Goal: Information Seeking & Learning: Learn about a topic

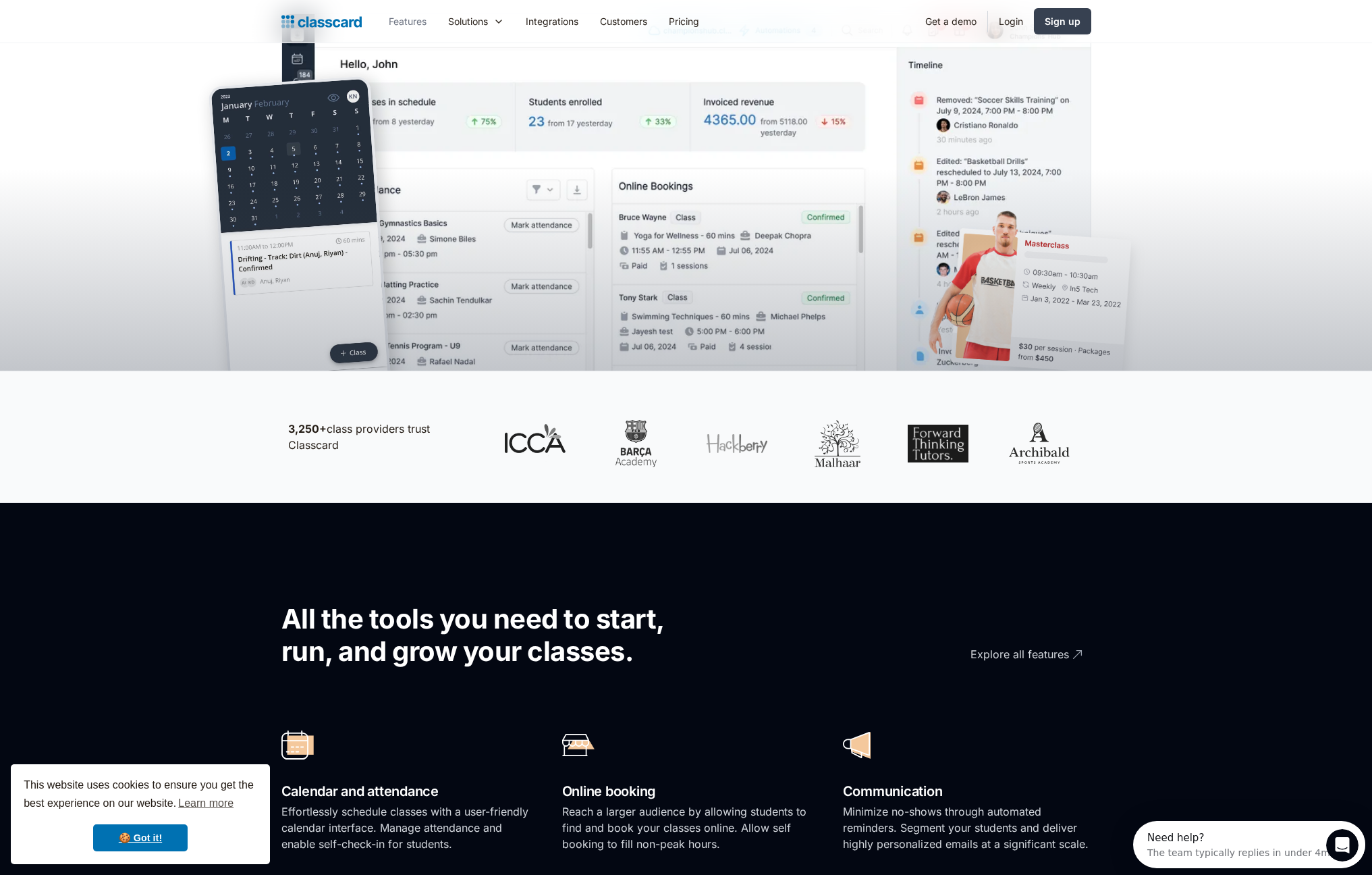
click at [410, 24] on link "Features" at bounding box center [408, 21] width 59 height 31
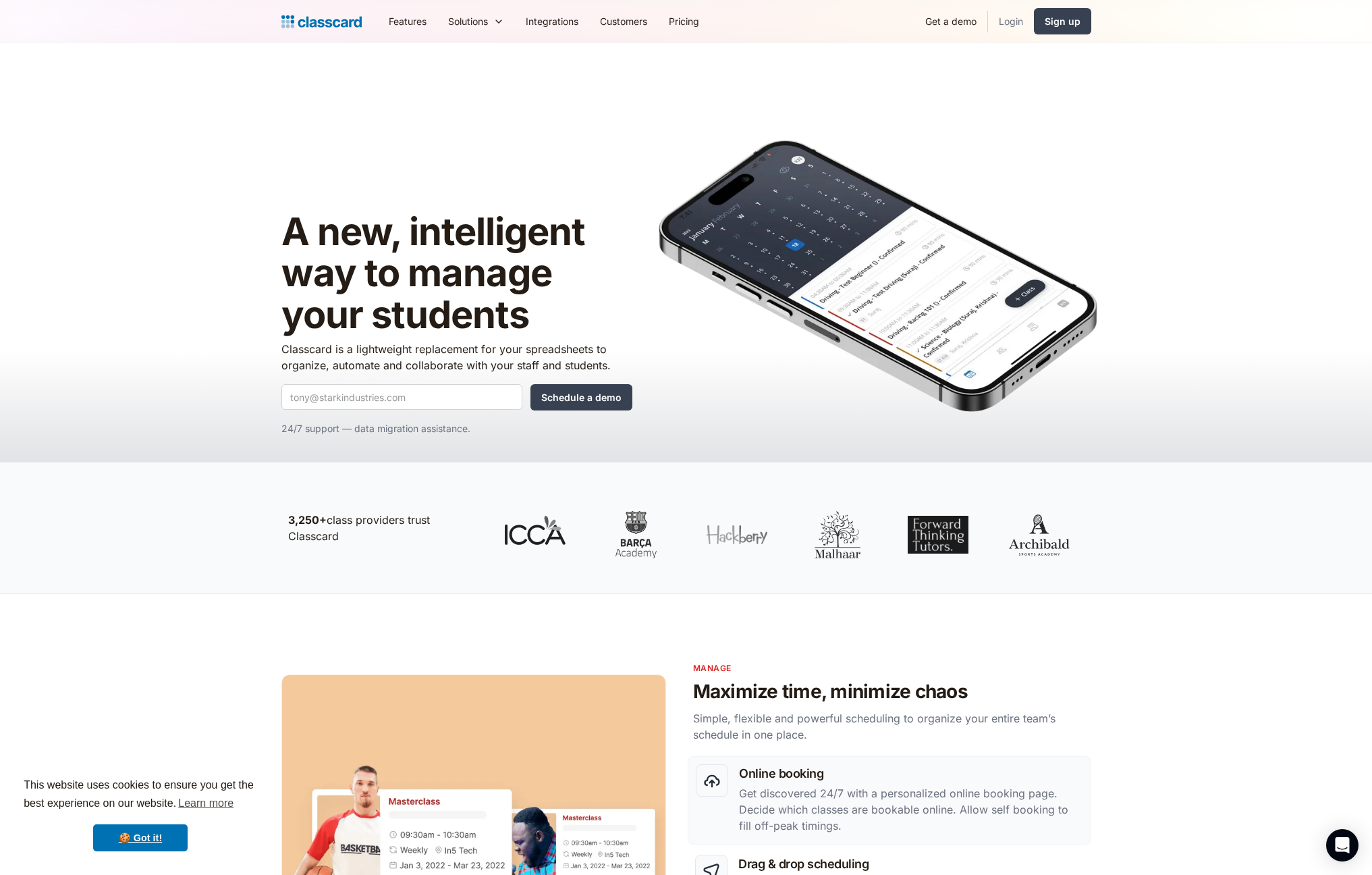
click at [1001, 21] on link "Login" at bounding box center [1011, 21] width 46 height 31
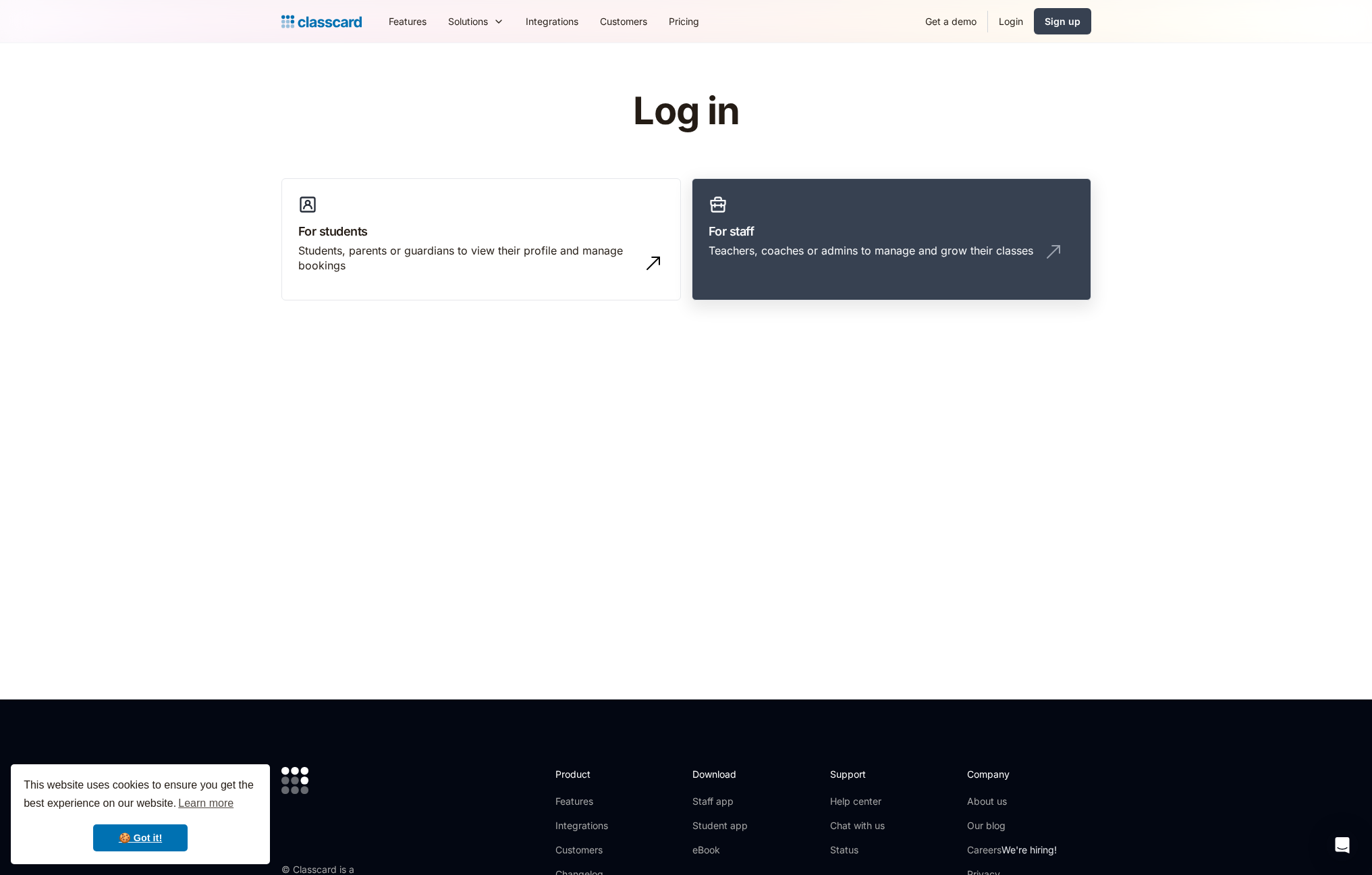
click at [747, 251] on div "Teachers, coaches or admins to manage and grow their classes" at bounding box center [871, 251] width 325 height 15
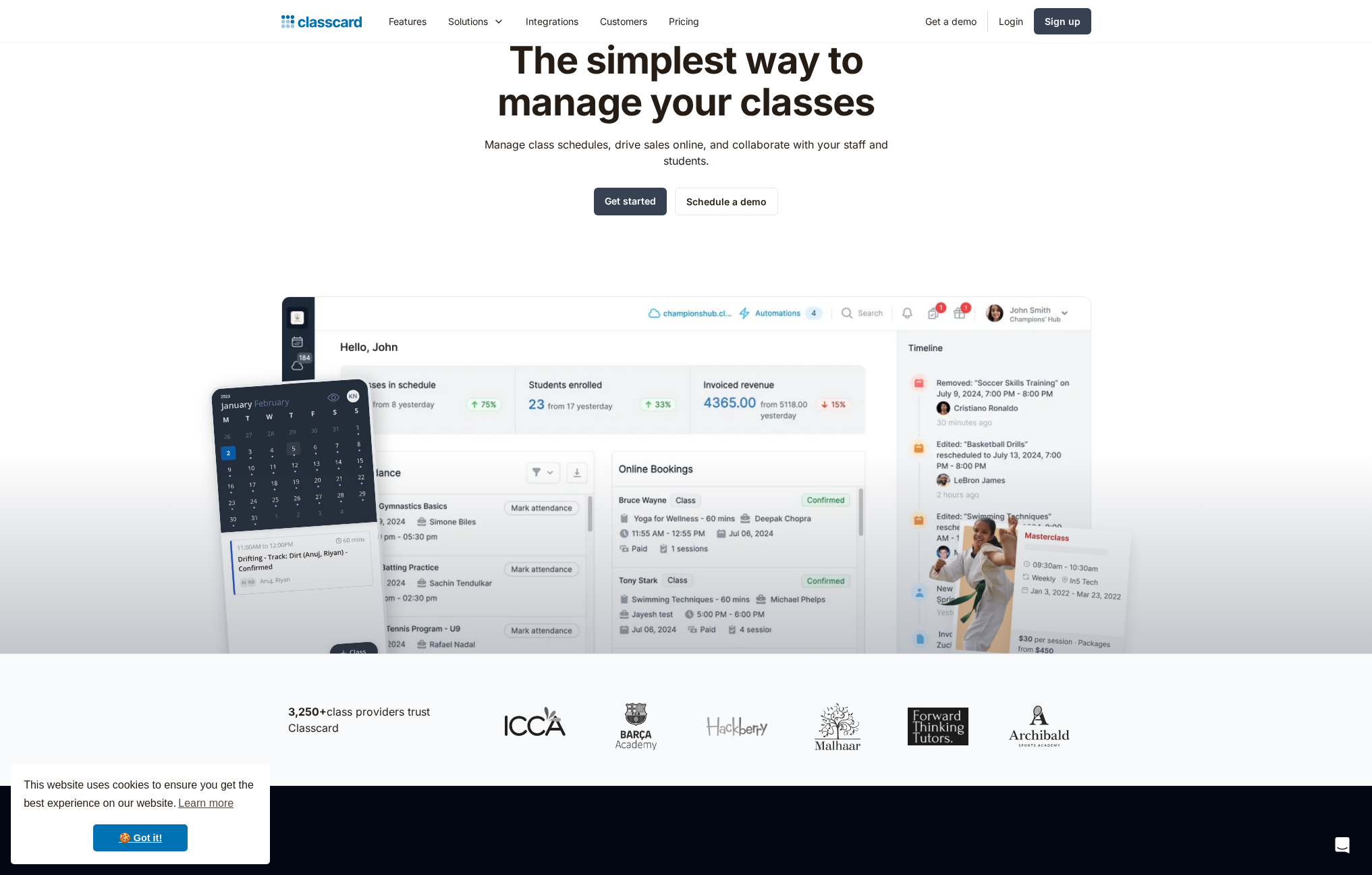
scroll to position [101, 0]
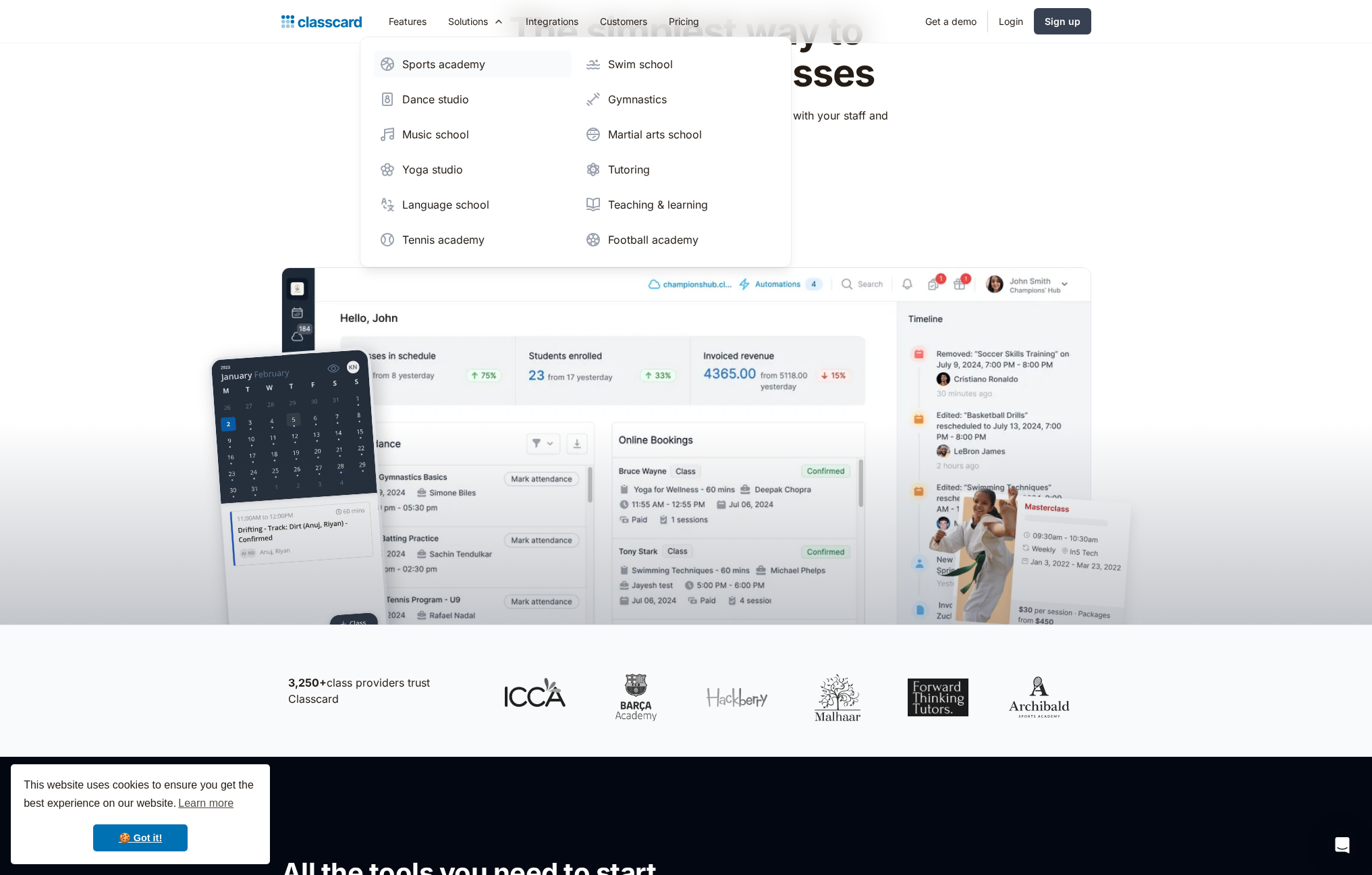
click at [453, 68] on div "Sports academy" at bounding box center [443, 63] width 83 height 16
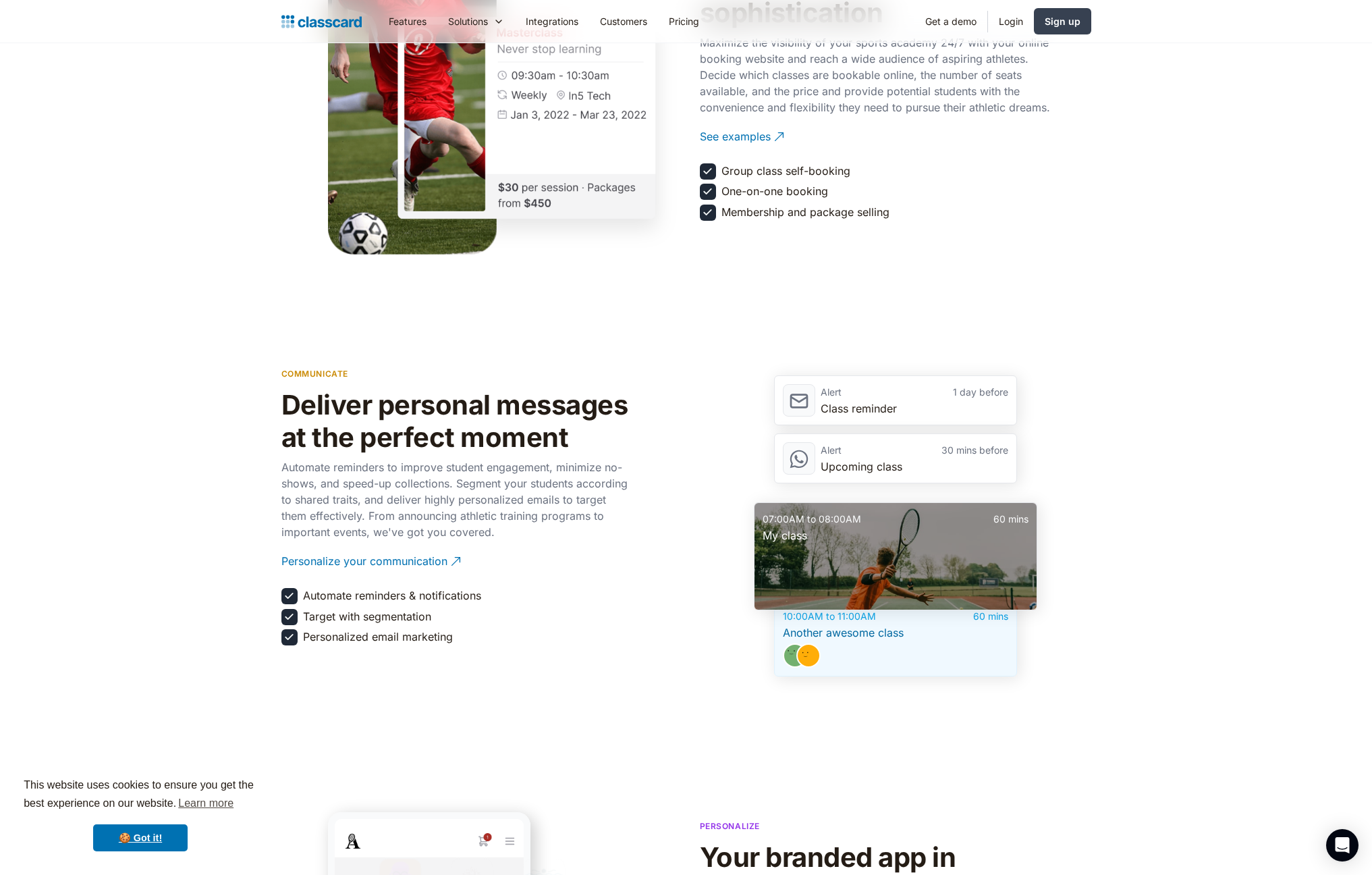
scroll to position [1683, 0]
click at [699, 20] on link "Pricing" at bounding box center [685, 21] width 52 height 31
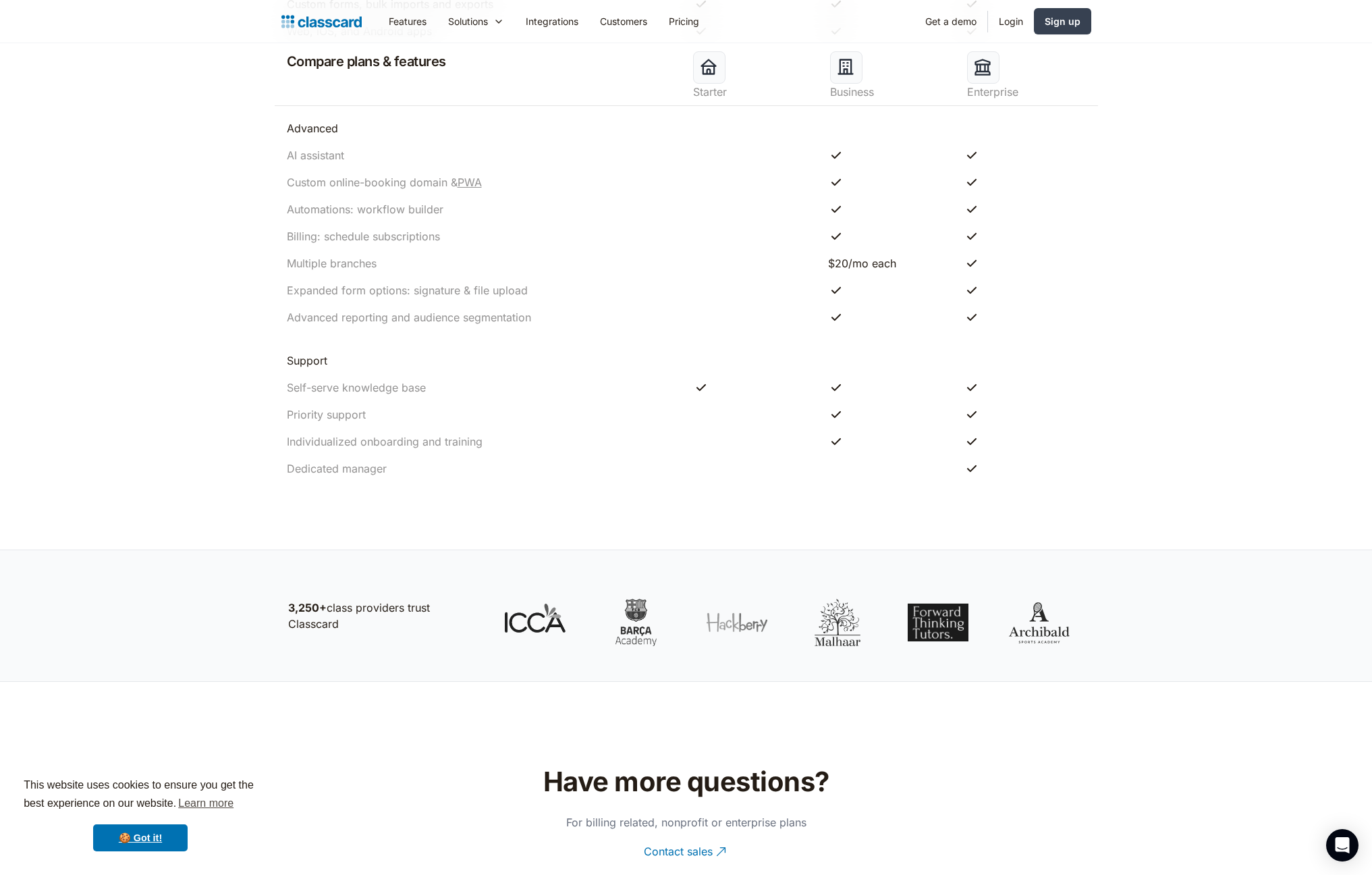
scroll to position [1427, 0]
click at [557, 26] on link "Integrations" at bounding box center [552, 21] width 74 height 31
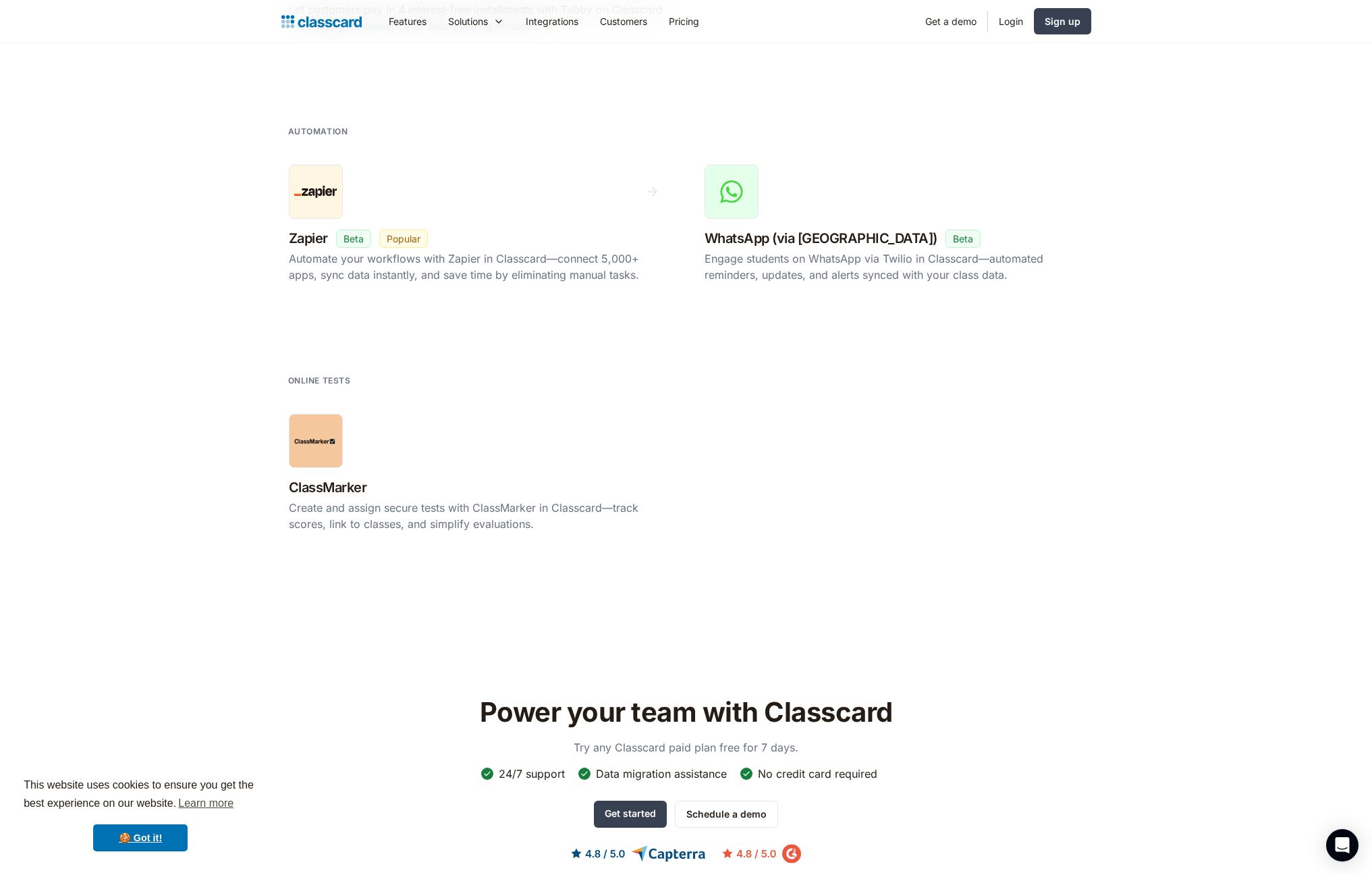
scroll to position [2505, 0]
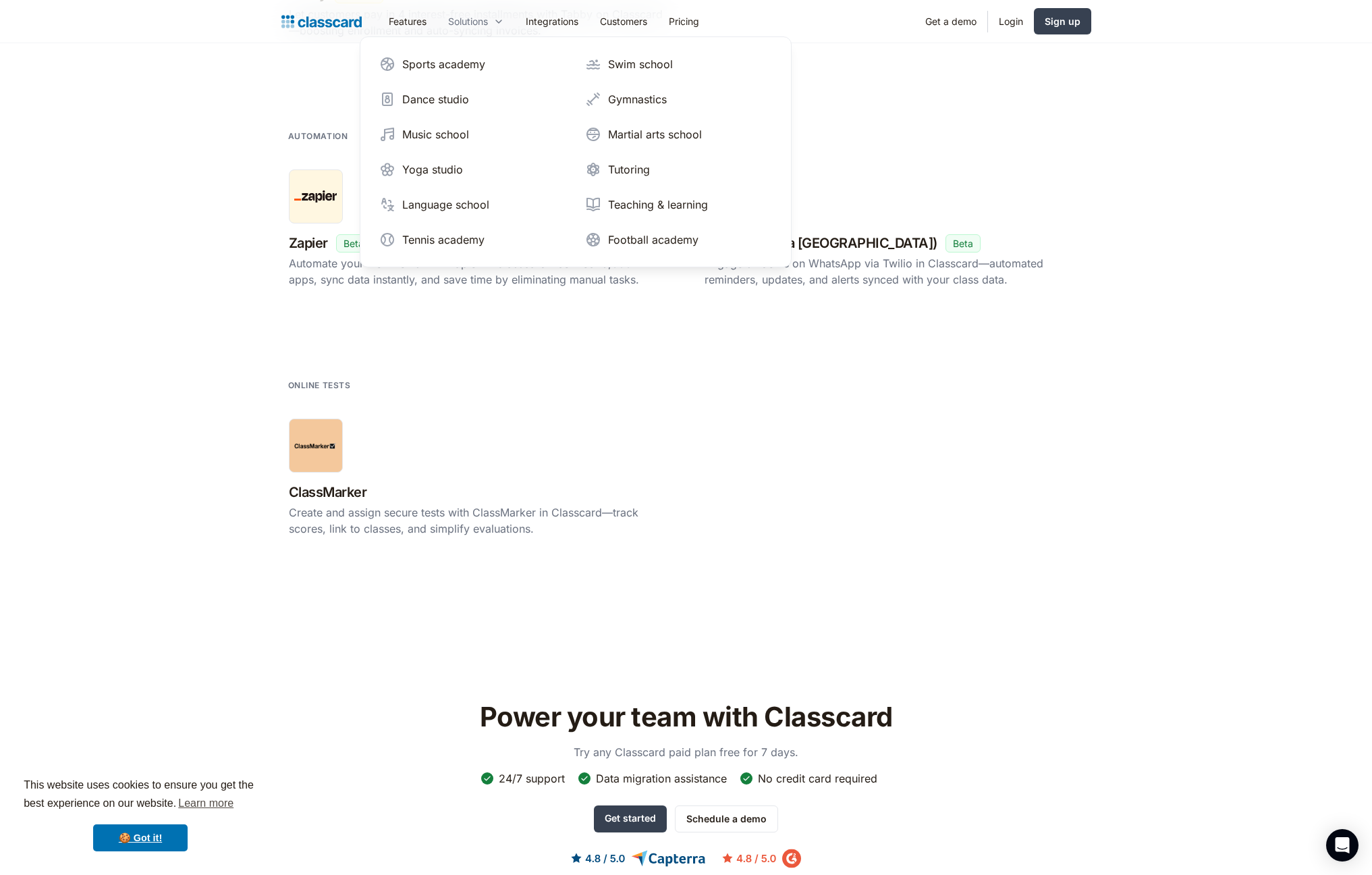
click at [468, 20] on div "Solutions" at bounding box center [468, 20] width 40 height 14
click at [446, 69] on div "Sports academy" at bounding box center [443, 63] width 83 height 16
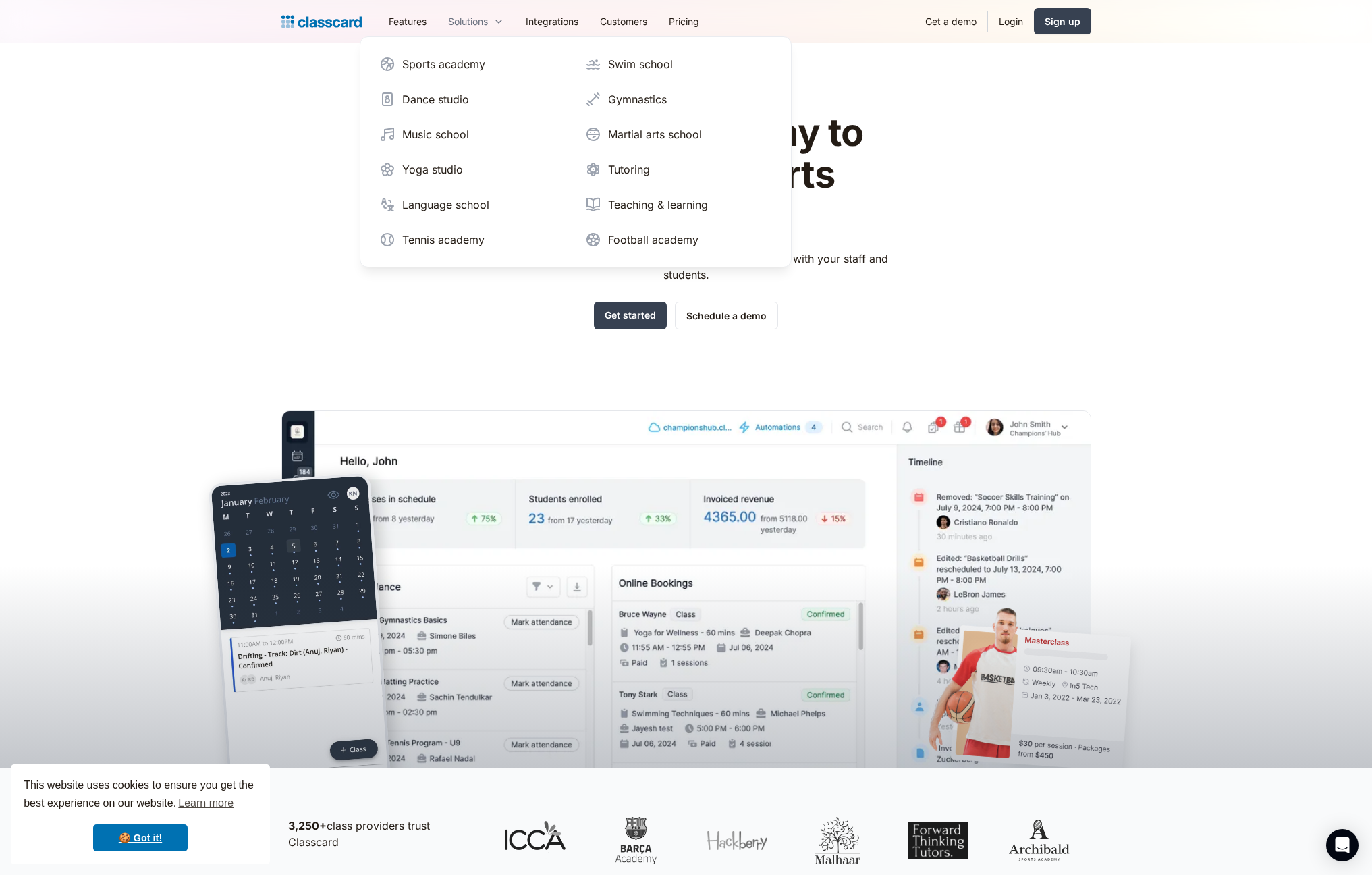
click at [480, 29] on div "Solutions" at bounding box center [477, 21] width 78 height 31
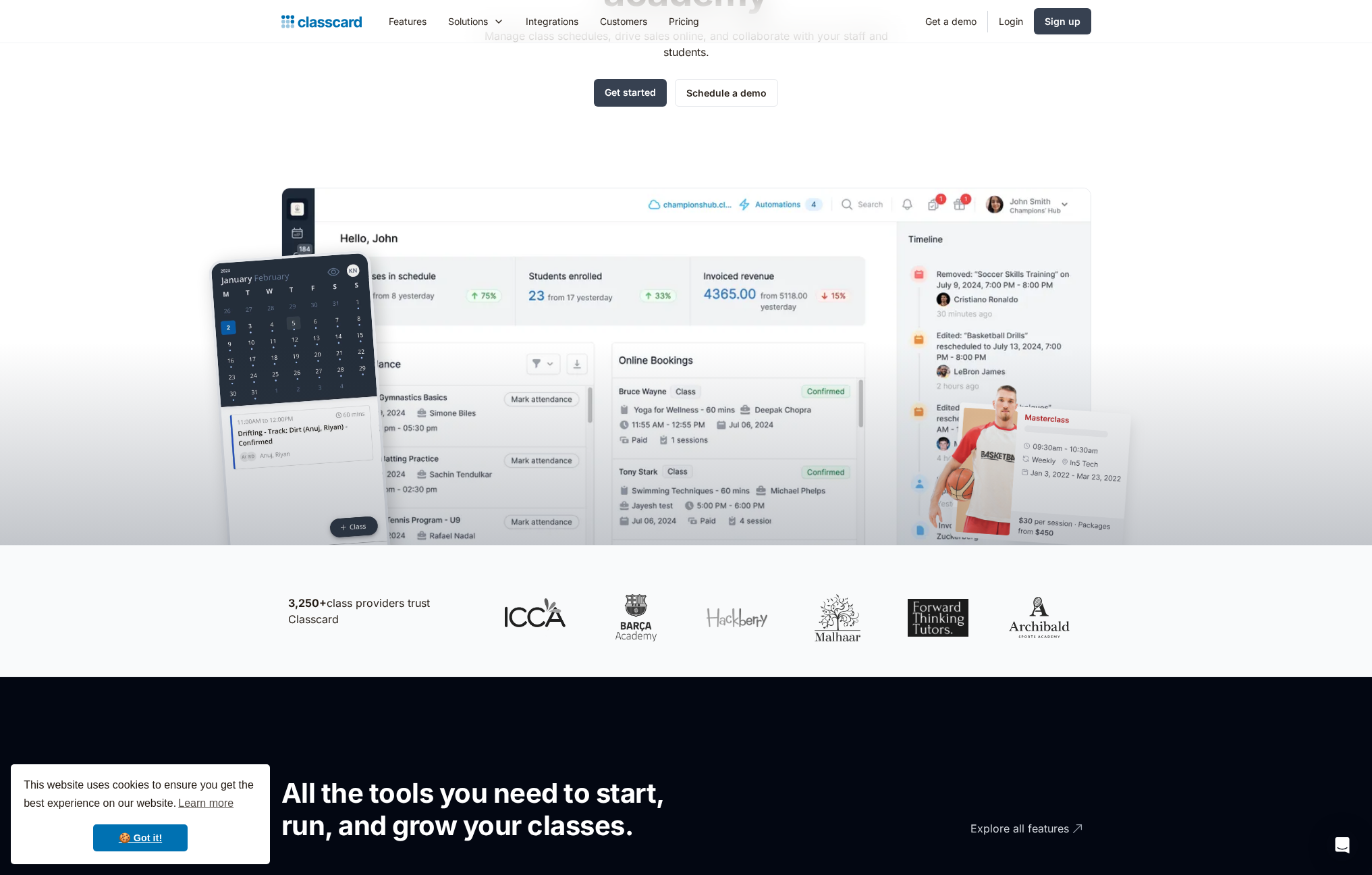
scroll to position [224, 0]
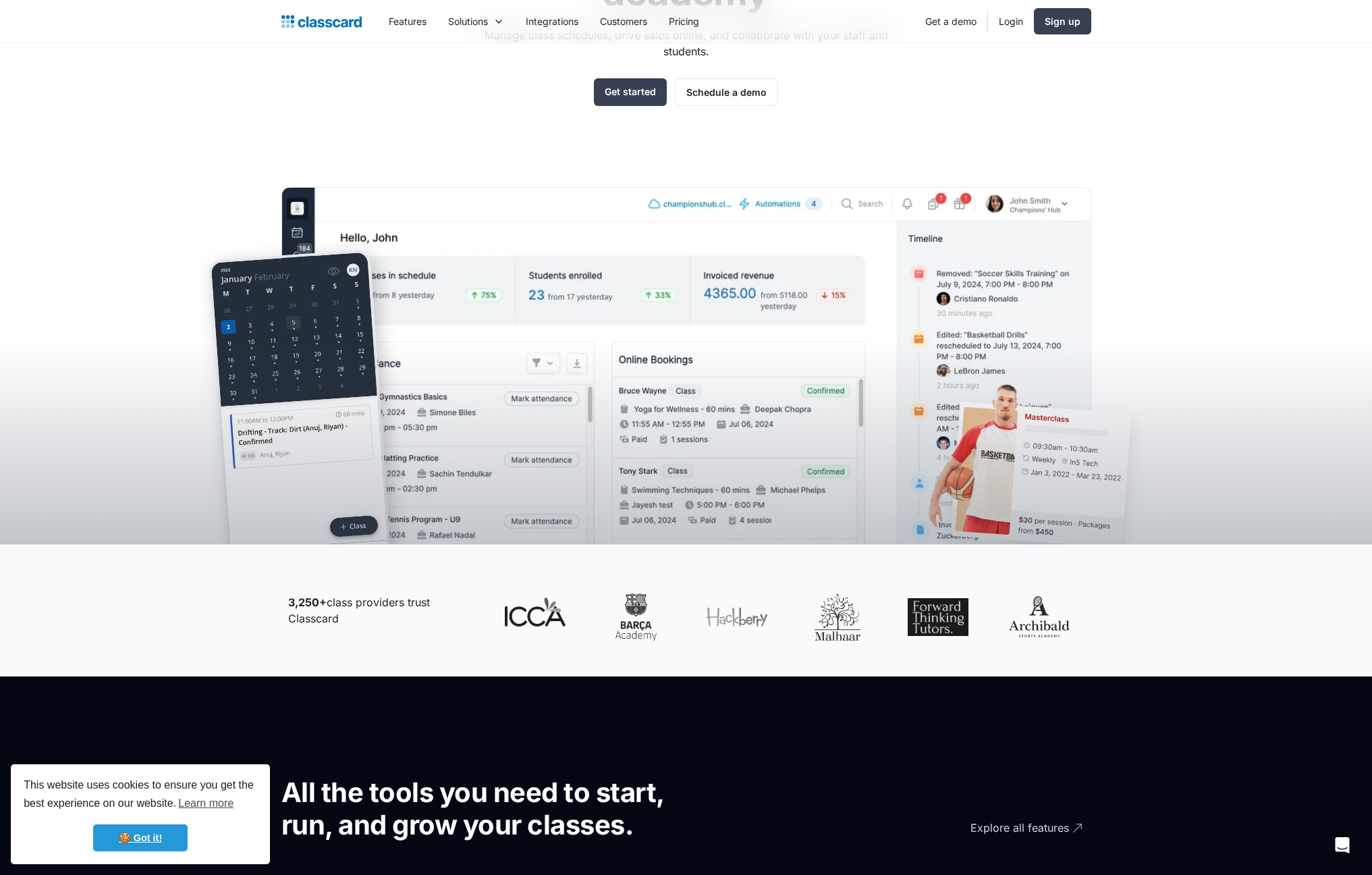
click at [176, 837] on link "🍪 Got it!" at bounding box center [140, 837] width 95 height 27
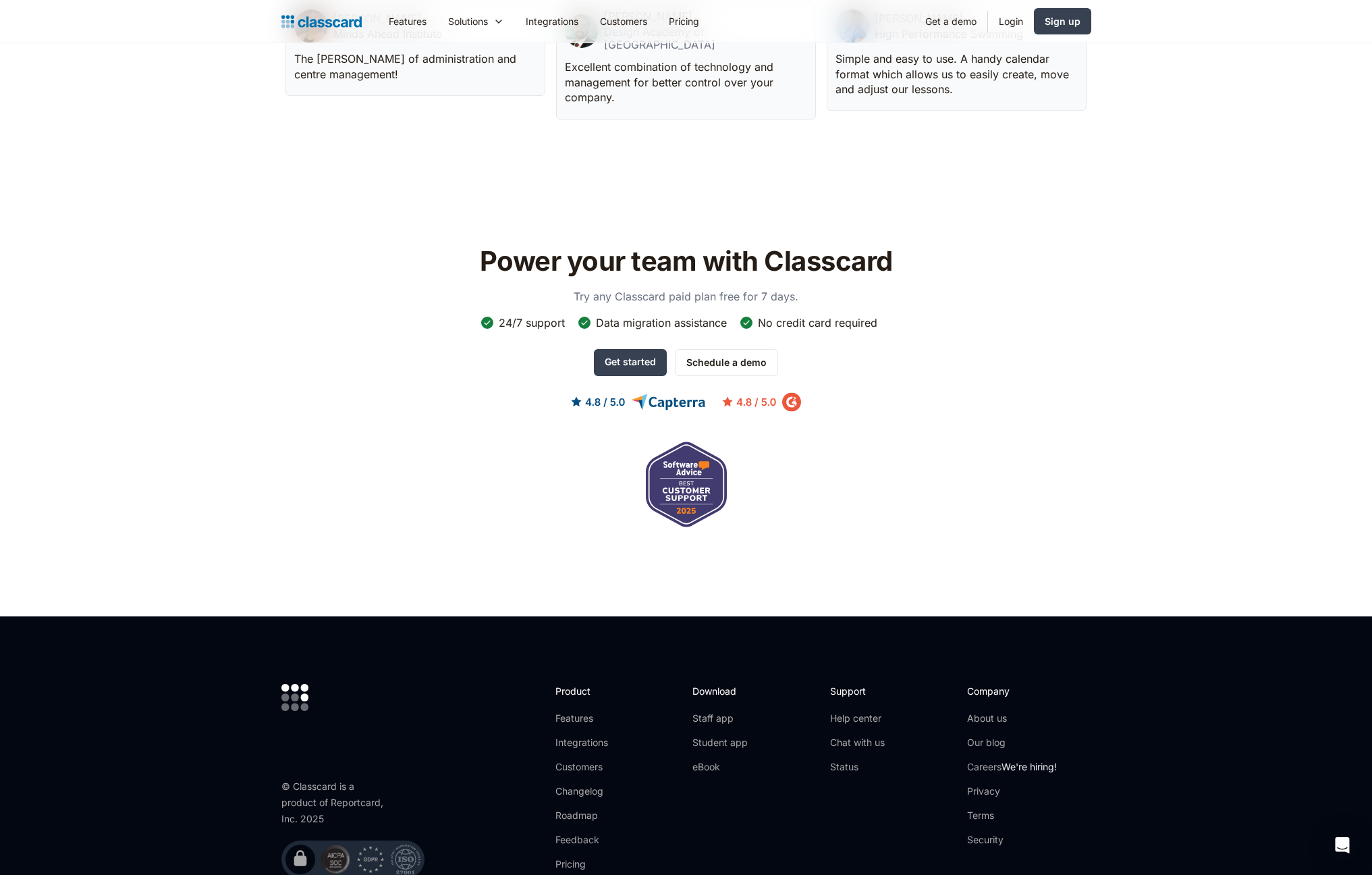
scroll to position [4087, 0]
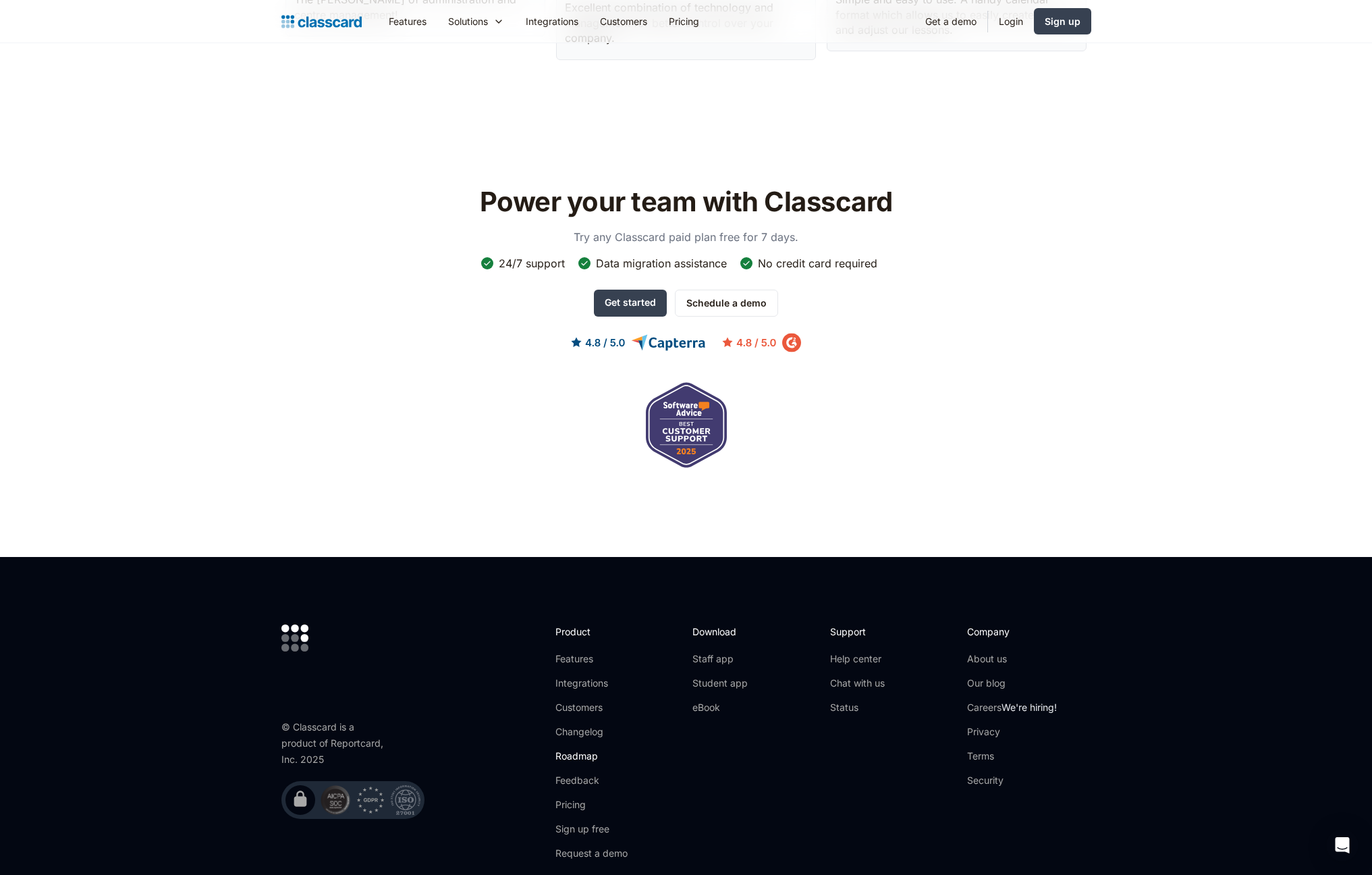
click at [578, 760] on link "Roadmap" at bounding box center [592, 756] width 72 height 14
click at [576, 705] on link "Customers" at bounding box center [592, 707] width 72 height 14
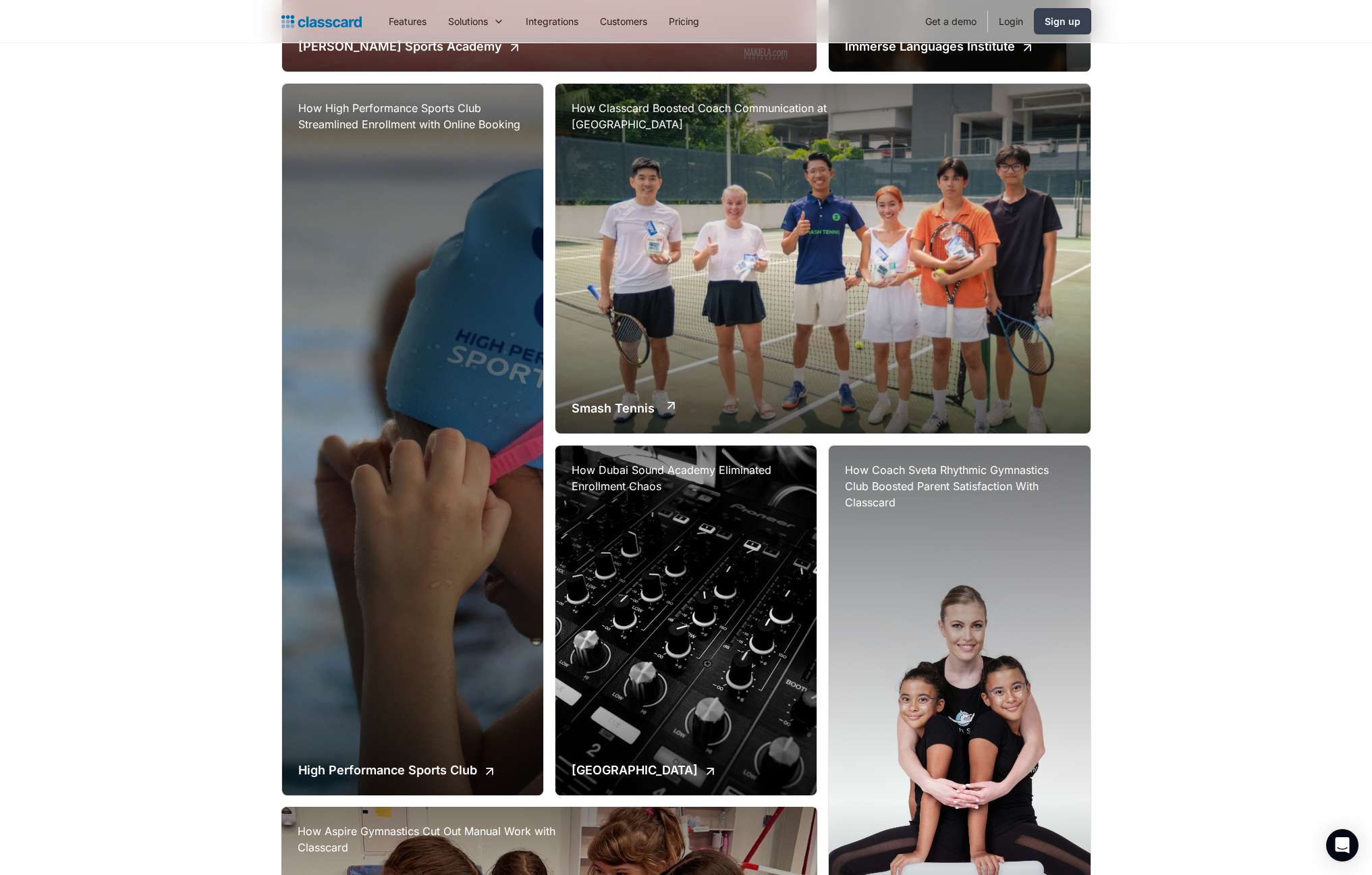
scroll to position [661, 0]
click at [687, 379] on div "How Classcard Boosted Coach Communication at Smash Tennis Academy Smash Tennis" at bounding box center [823, 257] width 535 height 349
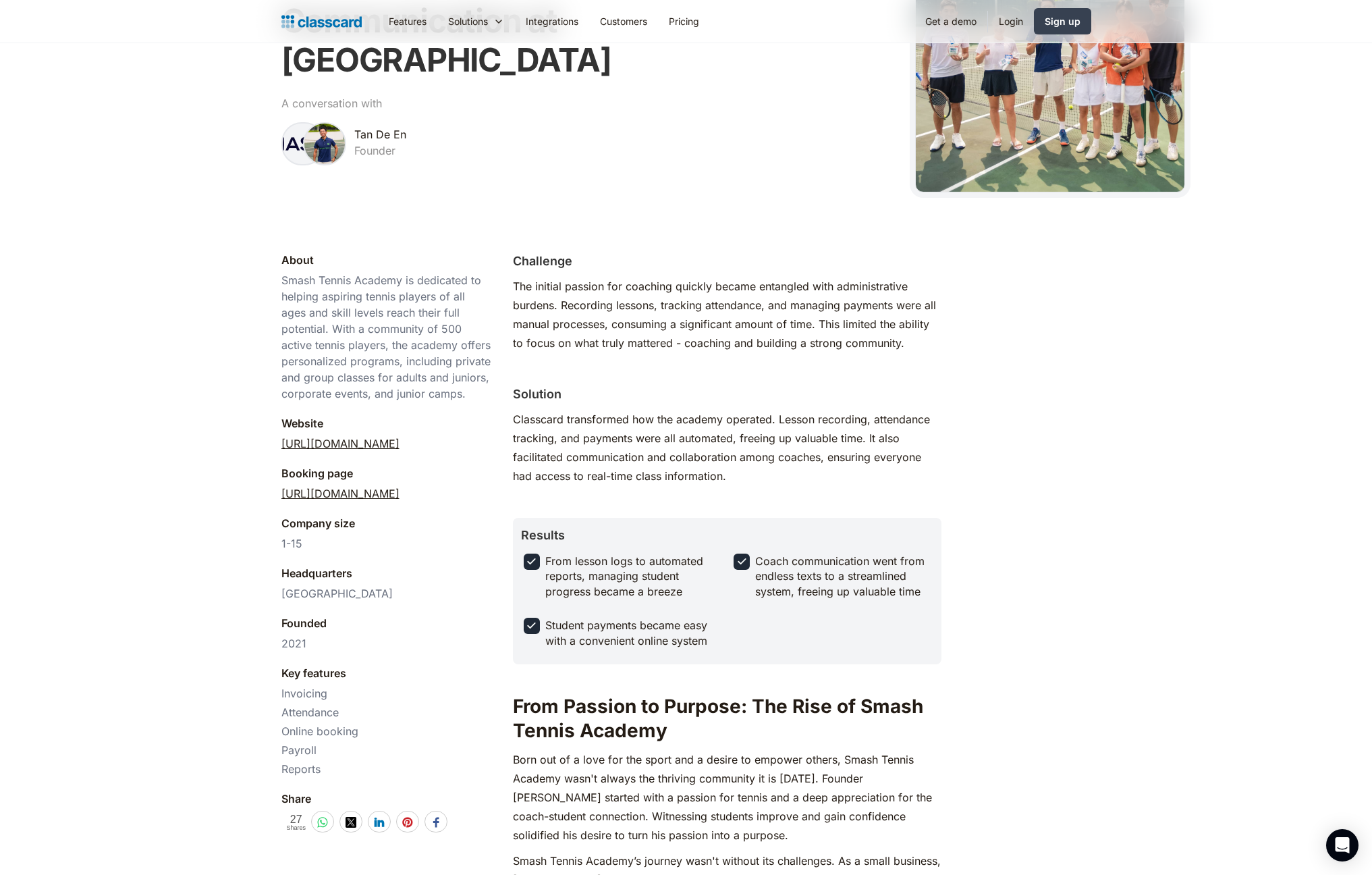
scroll to position [174, 0]
click at [399, 492] on link "https://smashtennisacademy.classcard.app/" at bounding box center [340, 492] width 118 height 16
click at [345, 439] on link "https://smashtennis.sg/" at bounding box center [340, 442] width 118 height 16
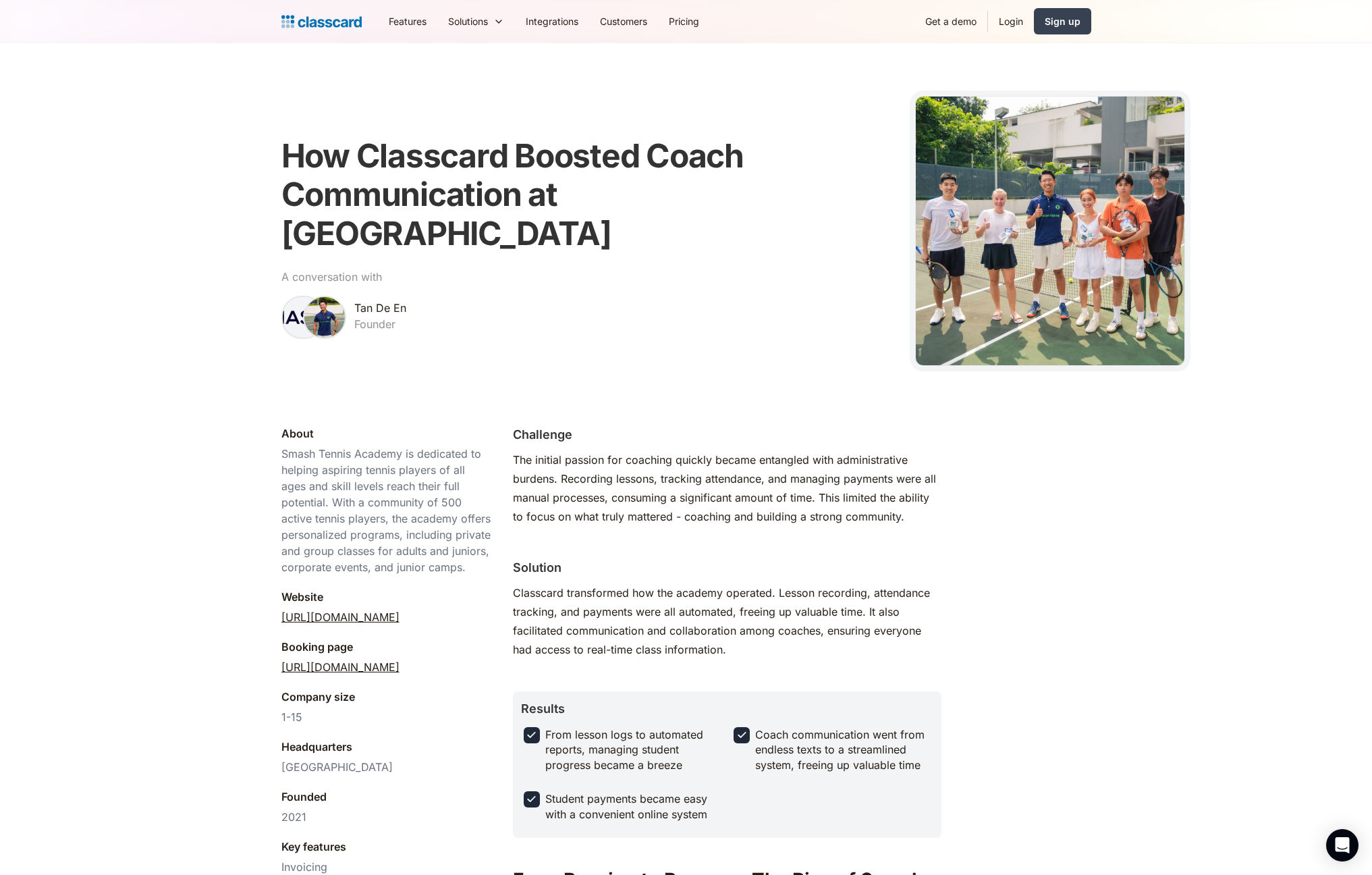
scroll to position [0, 0]
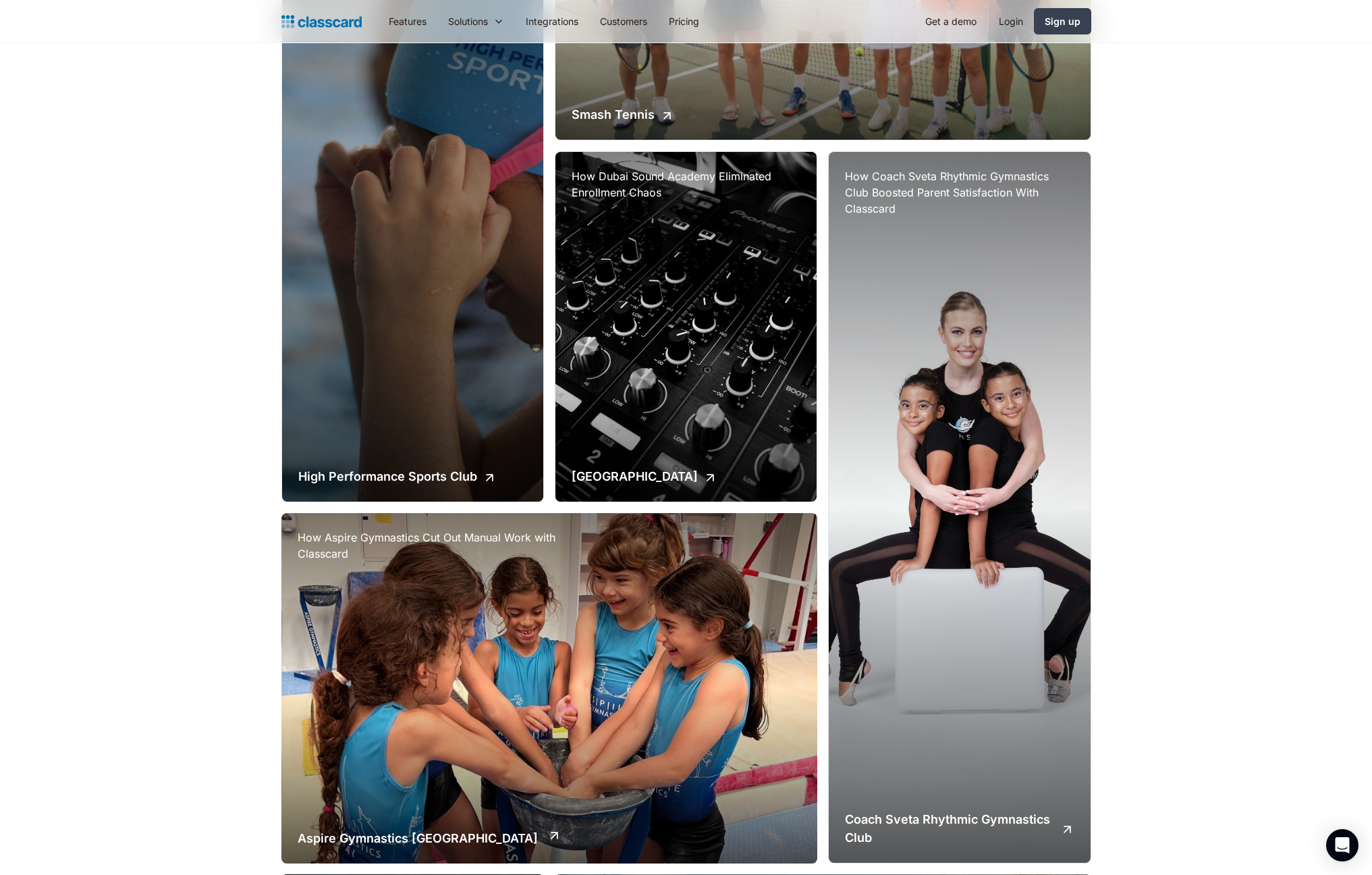
scroll to position [953, 0]
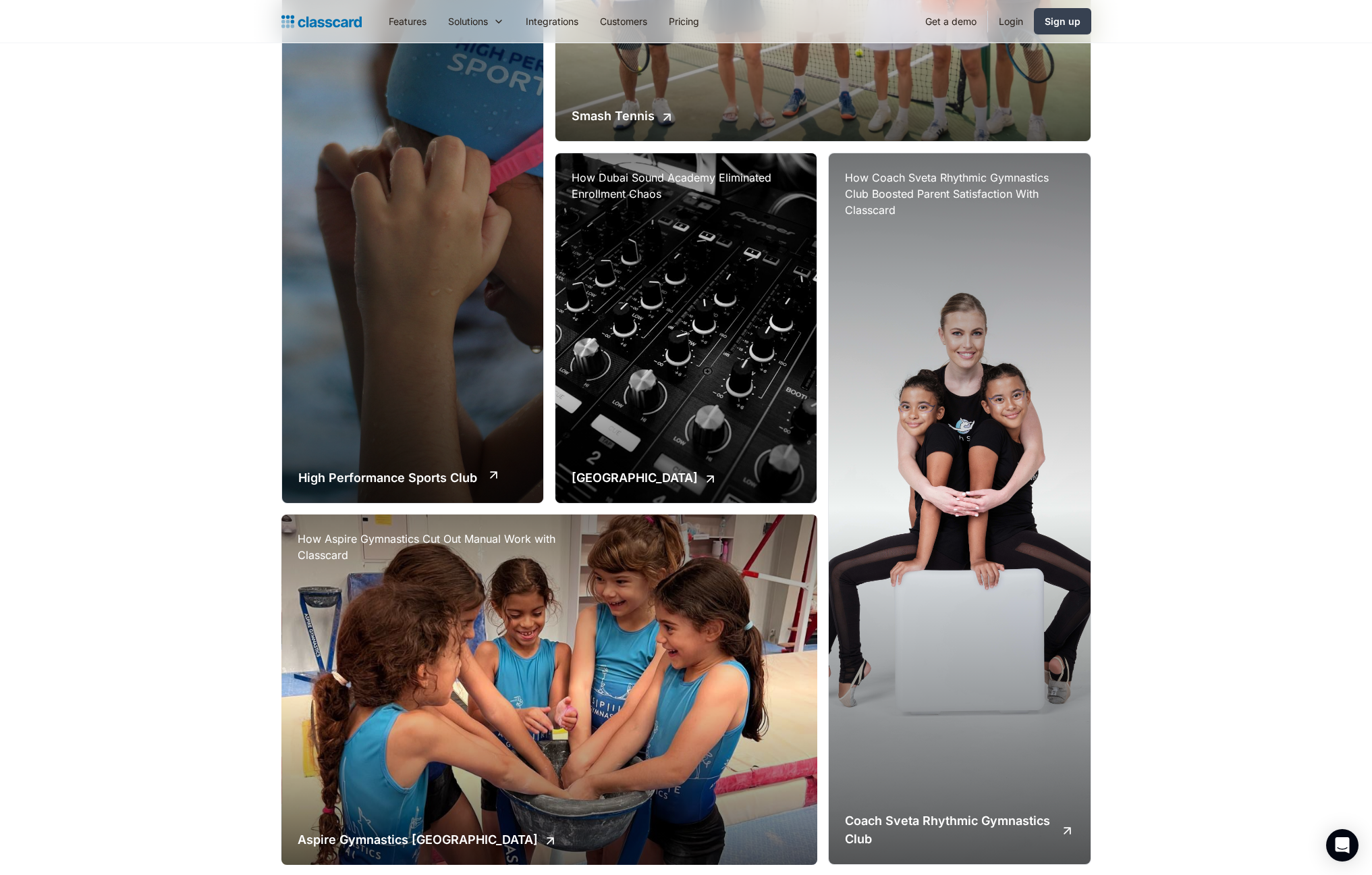
click at [420, 336] on div "How High Performance Sports Club Streamlined Enrollment with Online Booking Hig…" at bounding box center [412, 147] width 261 height 712
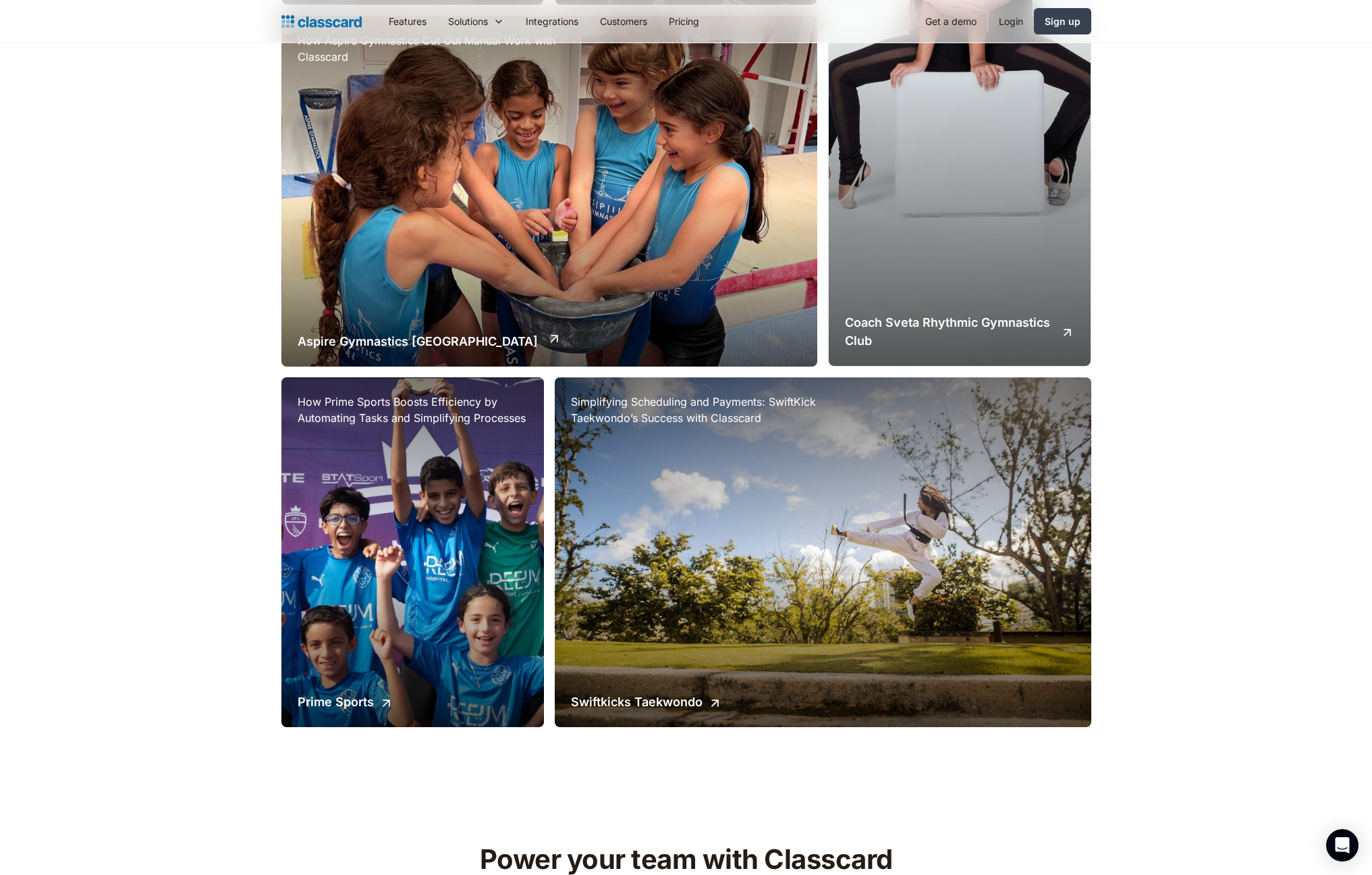
scroll to position [1454, 0]
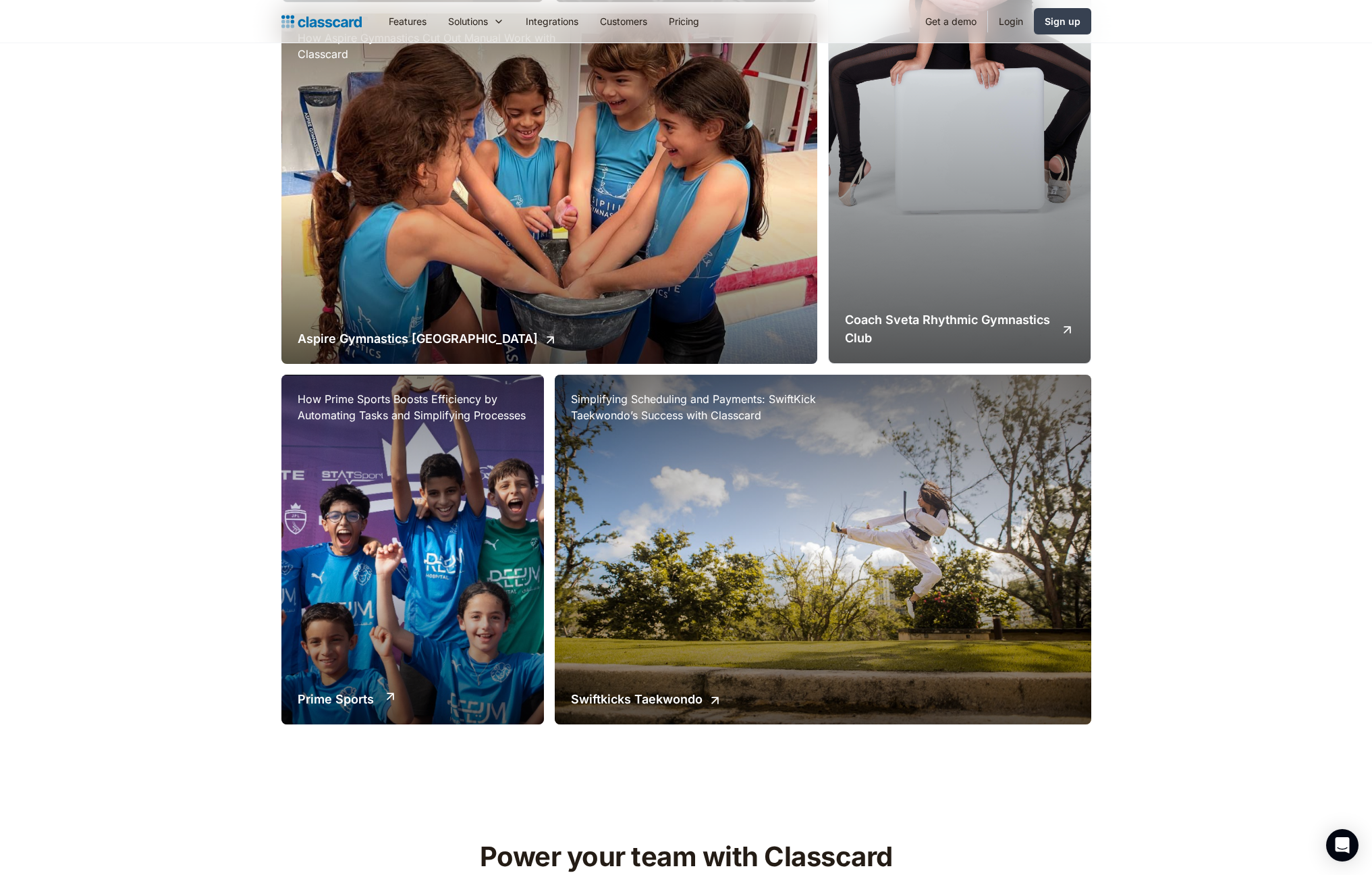
click at [486, 524] on div "How Prime Sports Boosts Efficiency by Automating Tasks and Simplifying Processe…" at bounding box center [412, 549] width 263 height 349
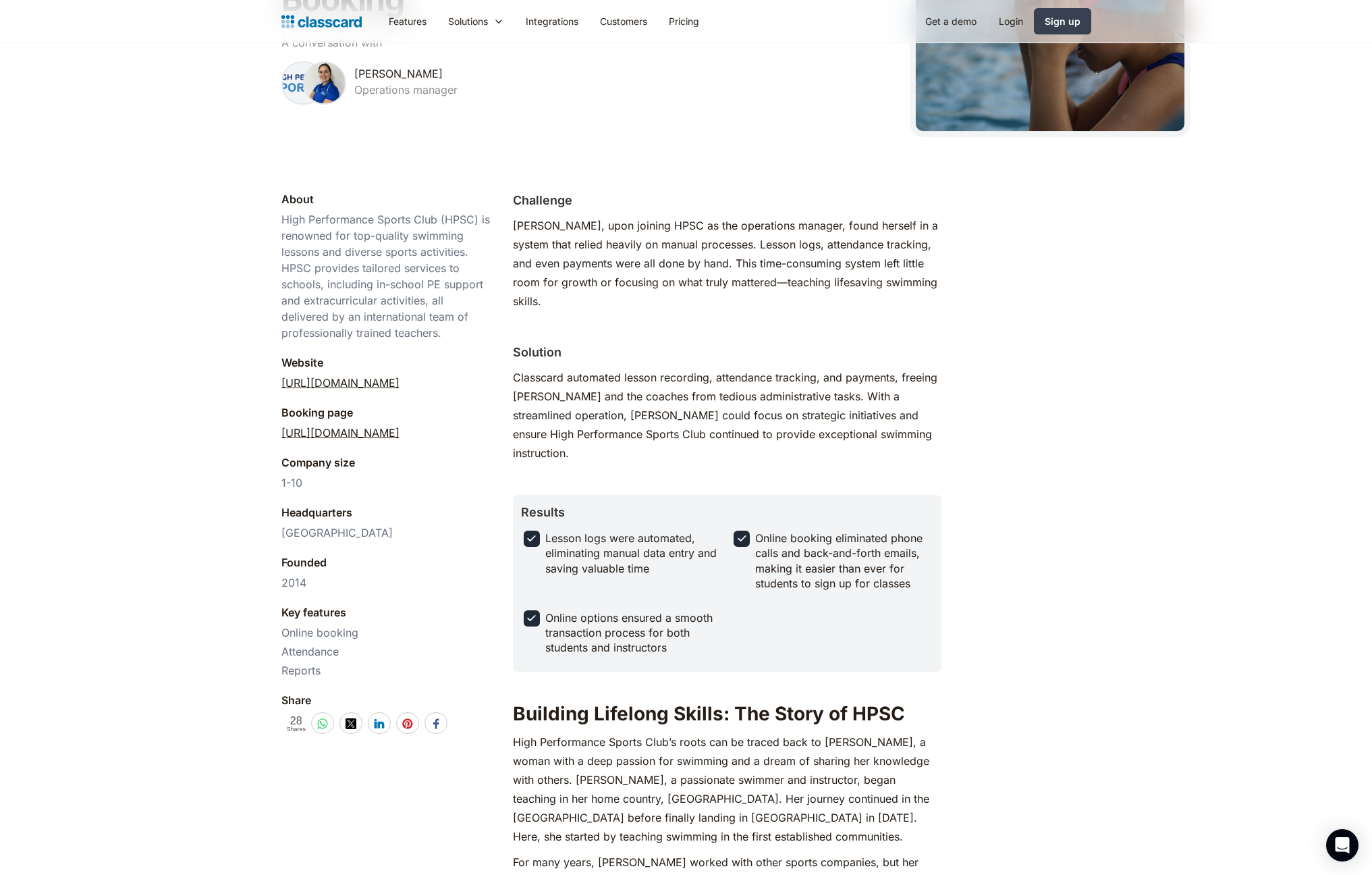
scroll to position [254, 0]
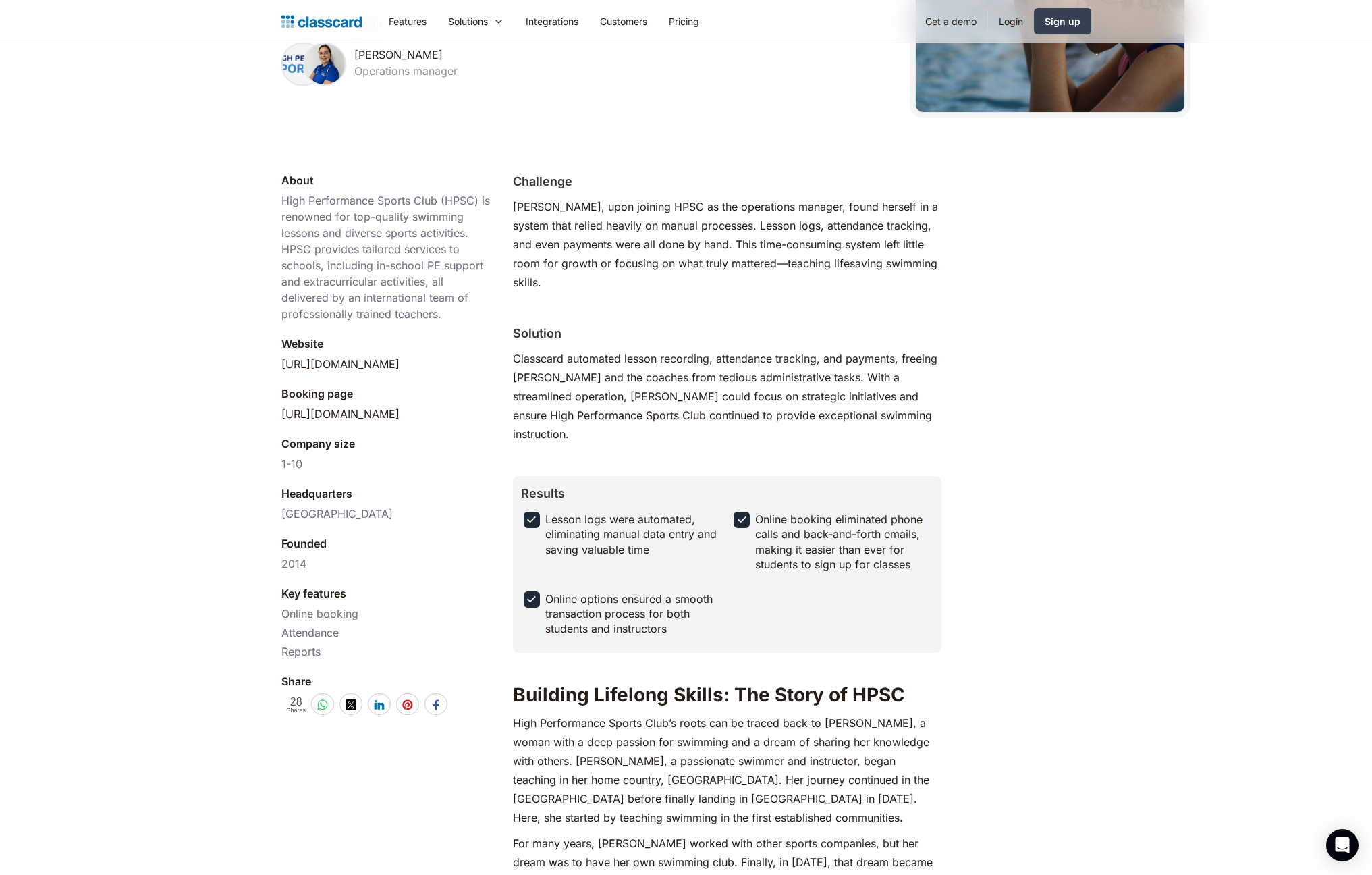
click at [399, 367] on link "https://www.hpsc-dubai.com/" at bounding box center [340, 363] width 118 height 16
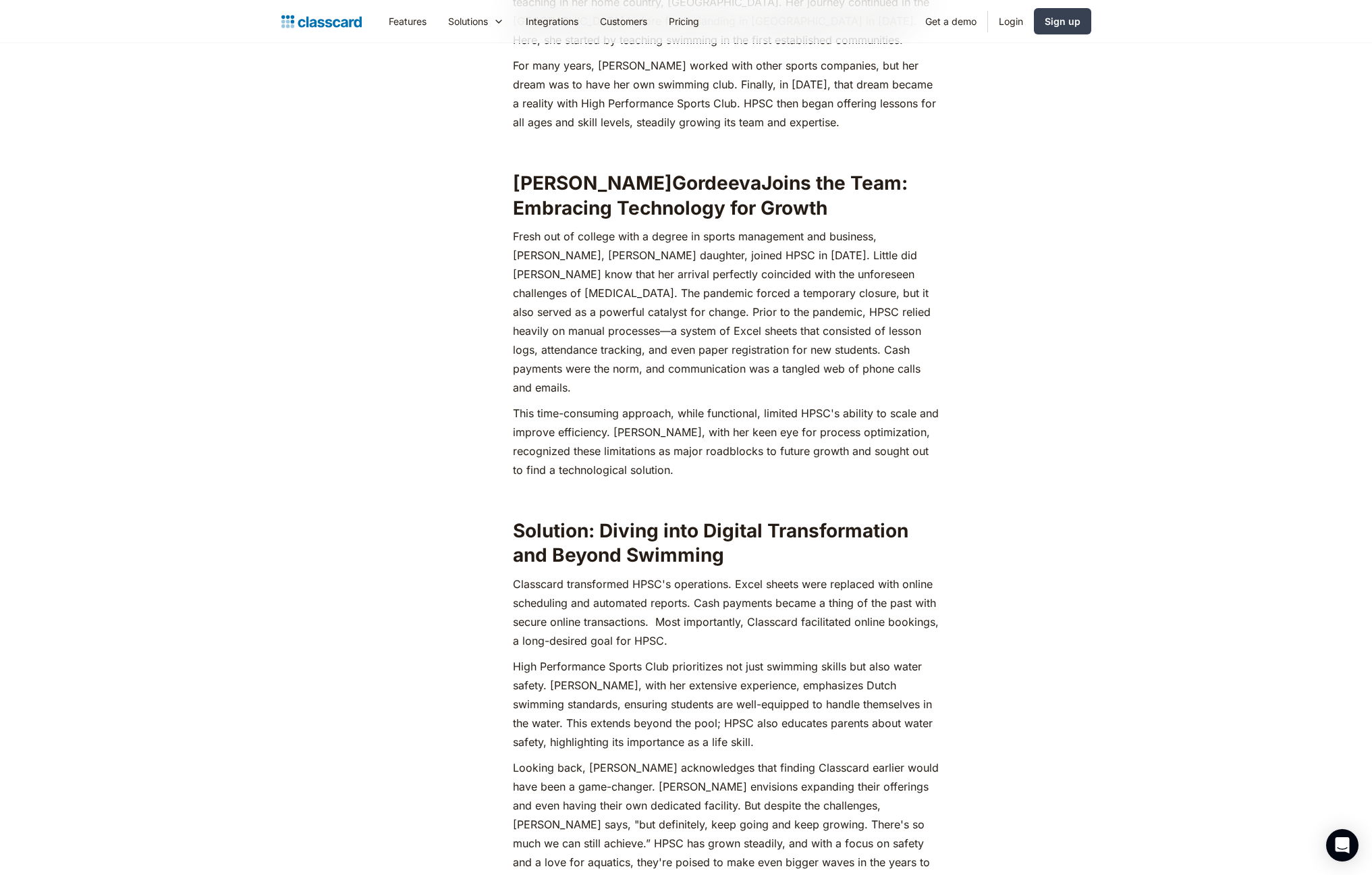
scroll to position [1093, 0]
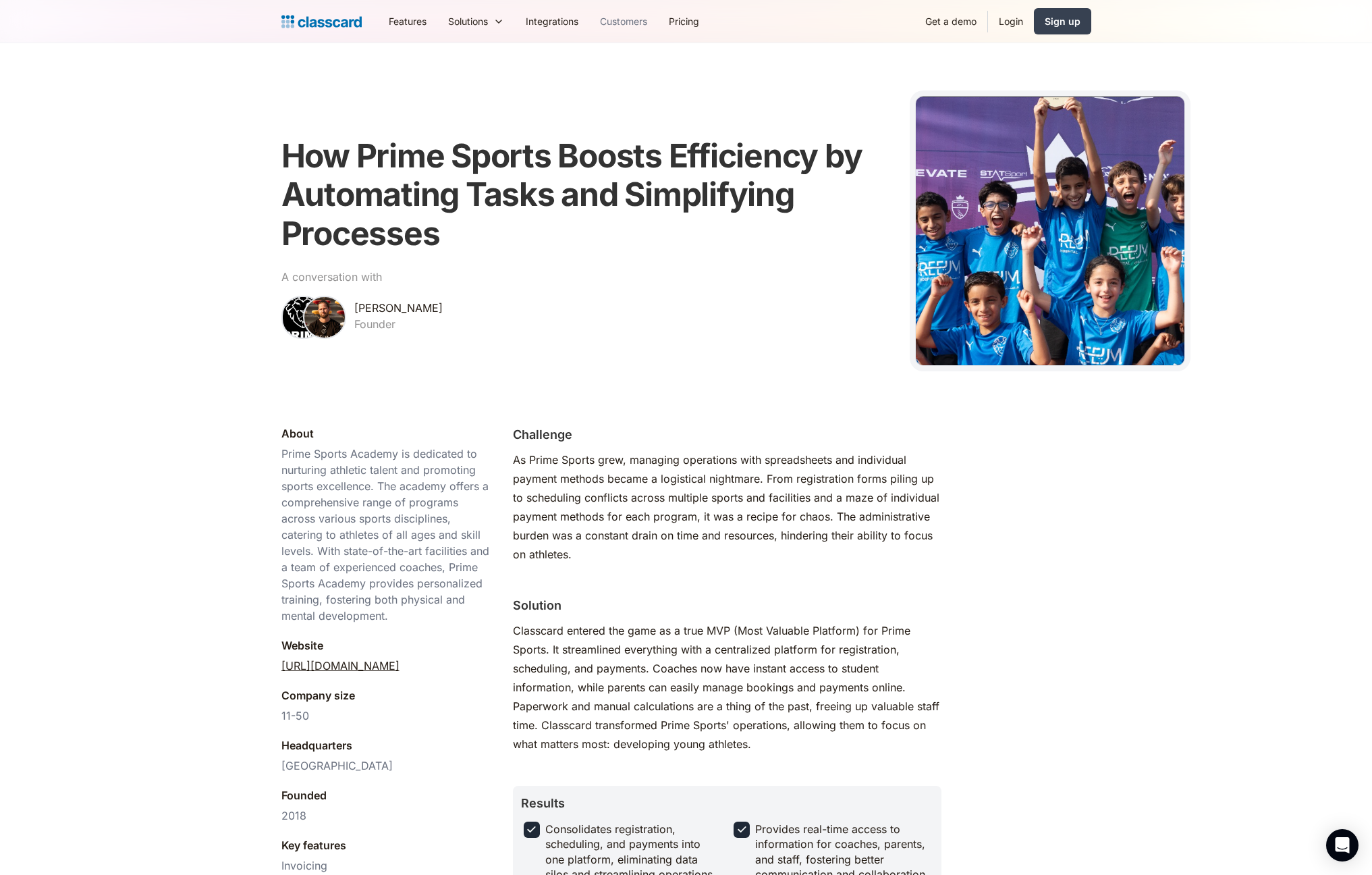
click at [638, 24] on link "Customers" at bounding box center [623, 21] width 69 height 31
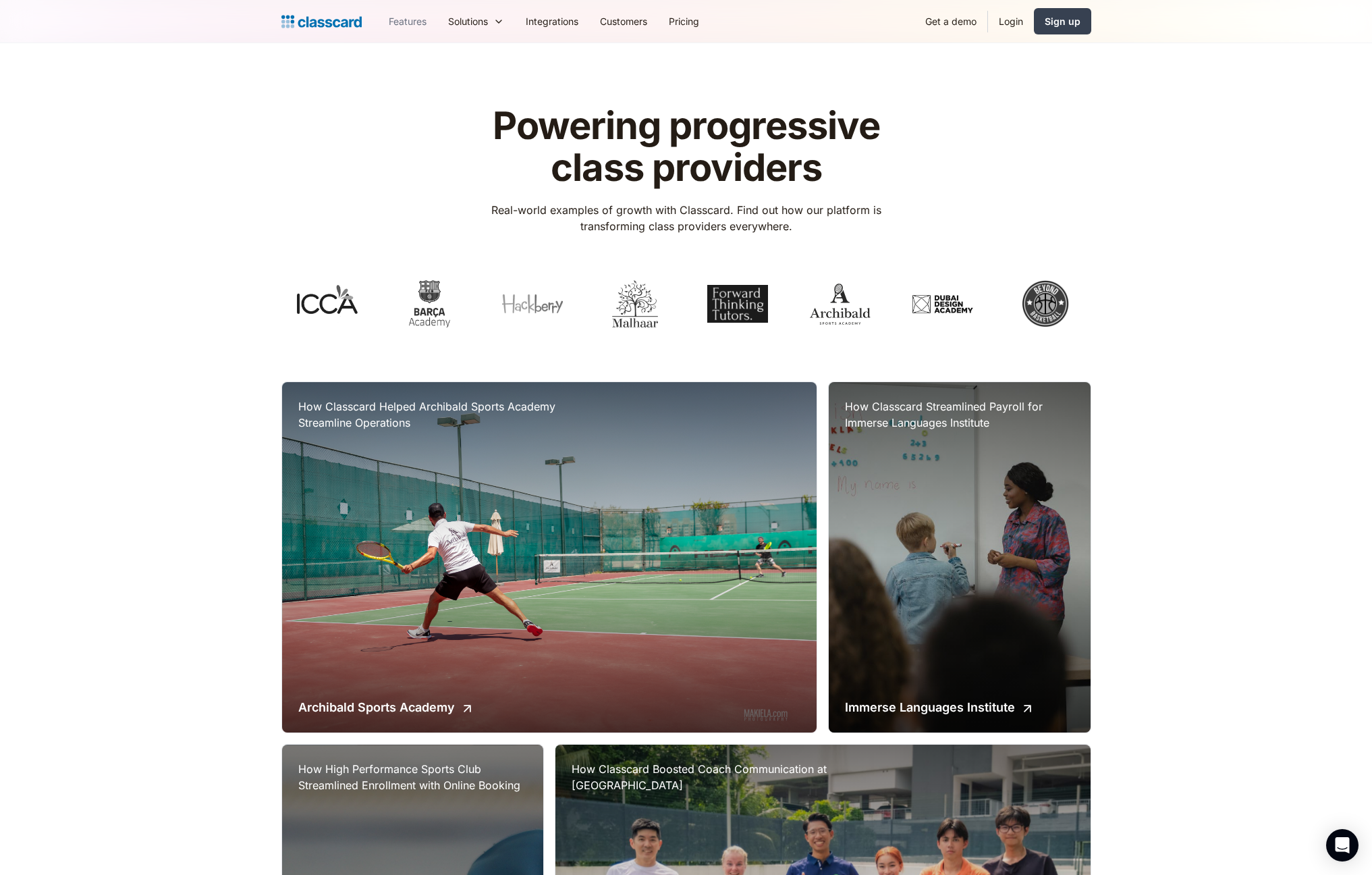
click at [415, 21] on link "Features" at bounding box center [408, 21] width 59 height 31
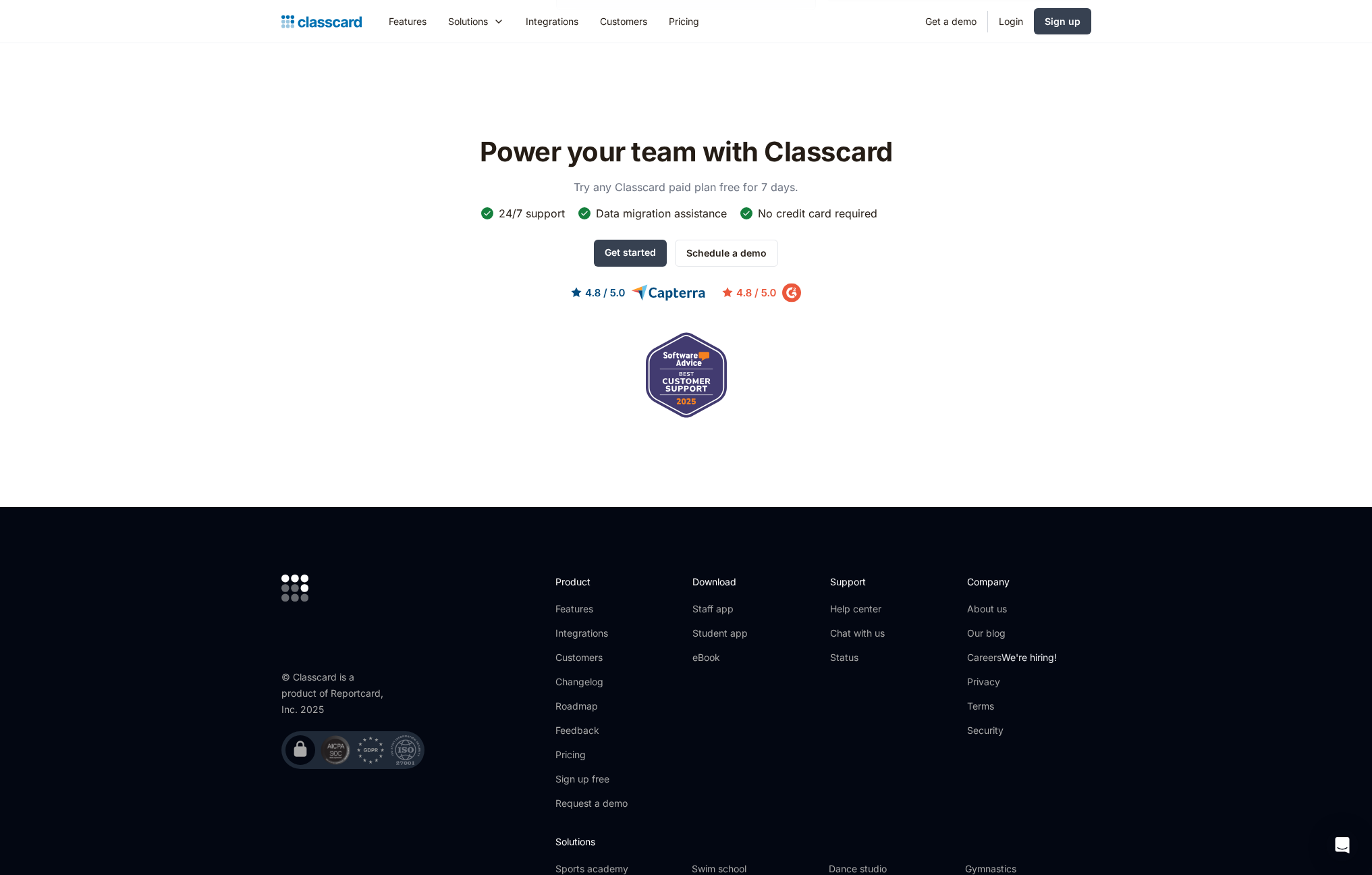
scroll to position [3723, 0]
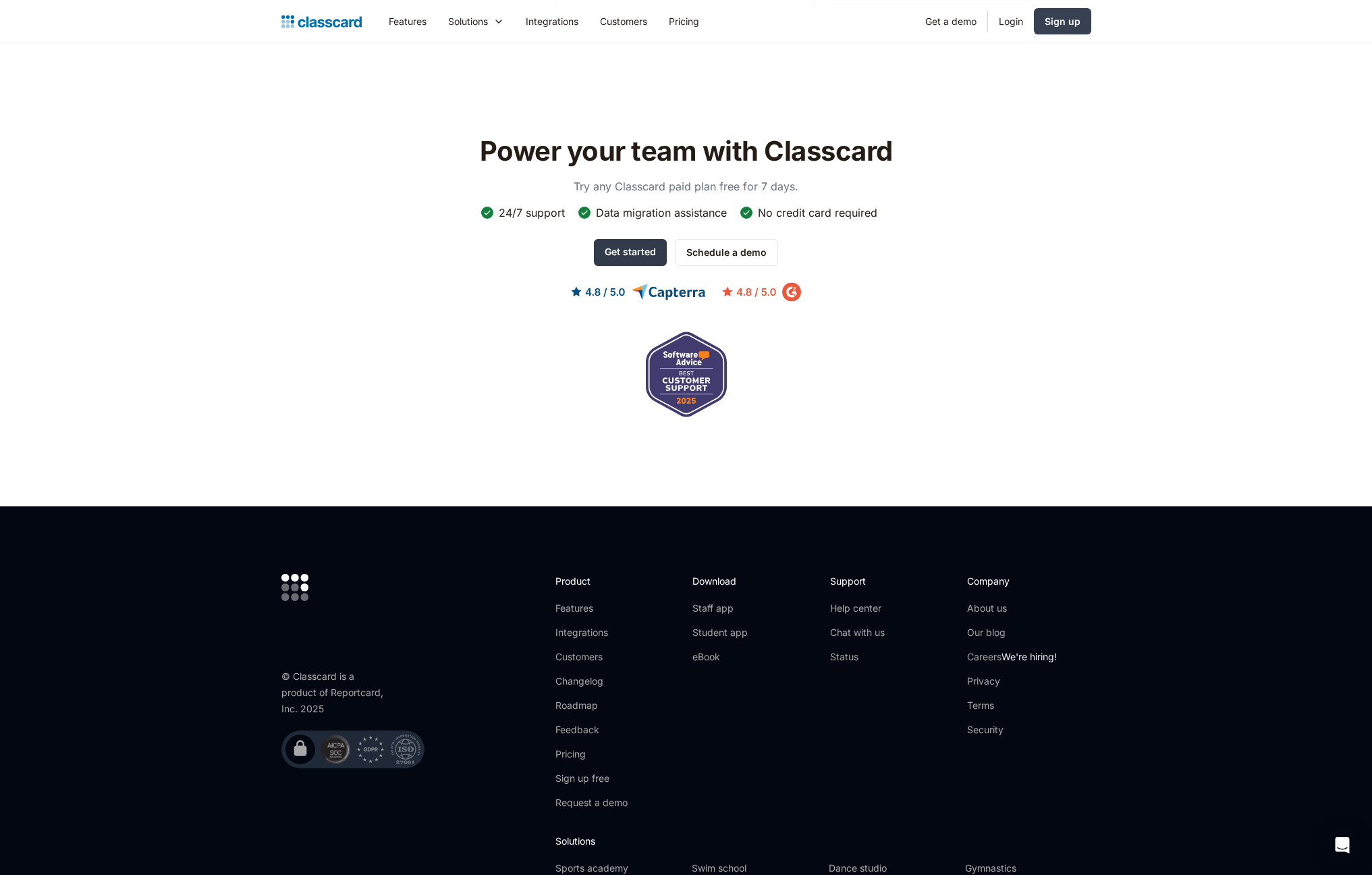
click at [634, 243] on link "Get started" at bounding box center [631, 252] width 72 height 27
